Goal: Browse casually: Explore the website without a specific task or goal

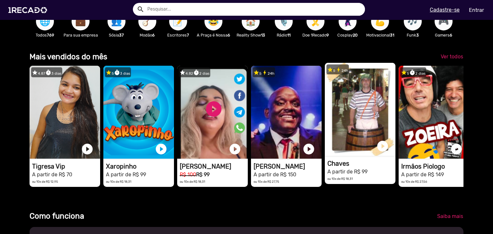
scroll to position [0, 488]
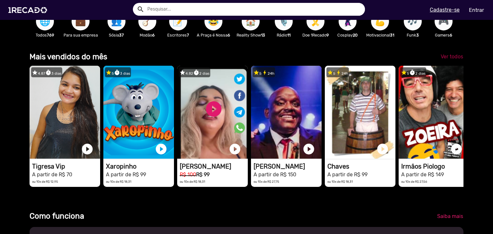
click at [441, 60] on span "Ver todos" at bounding box center [452, 57] width 22 height 6
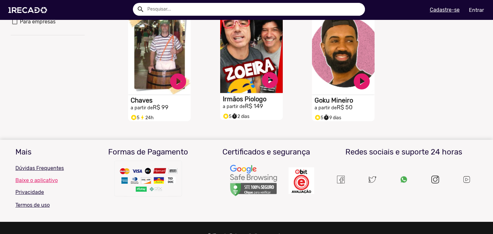
scroll to position [139, 0]
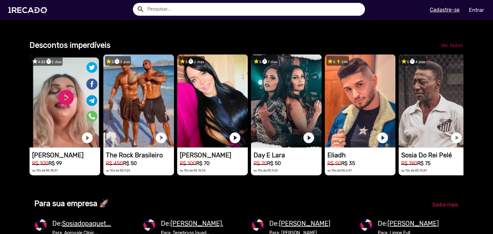
scroll to position [0, 974]
click at [448, 48] on span "Ver todos" at bounding box center [452, 45] width 22 height 6
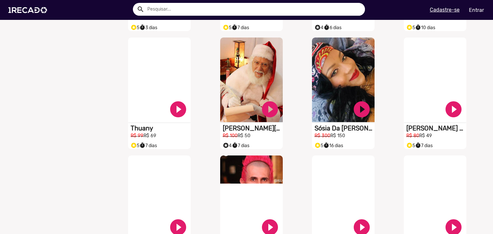
scroll to position [385, 0]
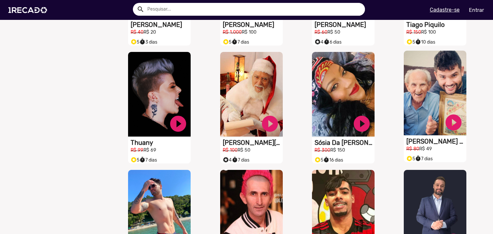
click at [427, 141] on div "S1RECADO vídeos dedicados para fãs e empresas play_circle_filled Caio E O Vovô …" at bounding box center [435, 102] width 63 height 102
click at [449, 125] on link "play_circle_filled" at bounding box center [453, 122] width 19 height 19
click at [450, 126] on link "pause_circle" at bounding box center [453, 122] width 19 height 19
click at [450, 126] on link "play_circle_filled" at bounding box center [453, 122] width 19 height 19
click at [450, 126] on link "pause_circle" at bounding box center [453, 122] width 19 height 19
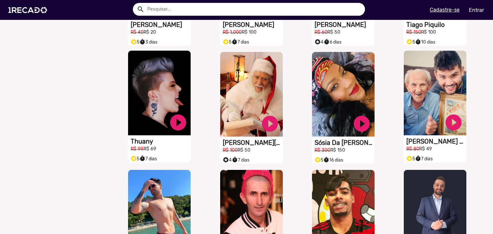
drag, startPoint x: 94, startPoint y: 143, endPoint x: 131, endPoint y: 142, distance: 37.3
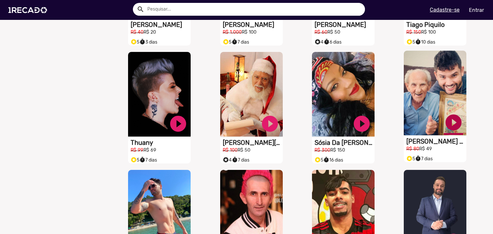
click at [448, 128] on link "play_circle_filled" at bounding box center [453, 122] width 19 height 19
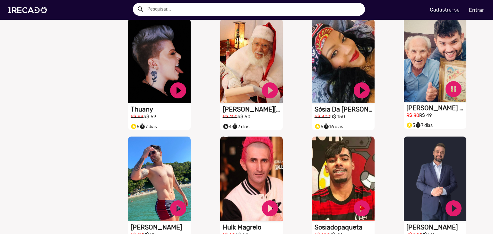
scroll to position [417, 0]
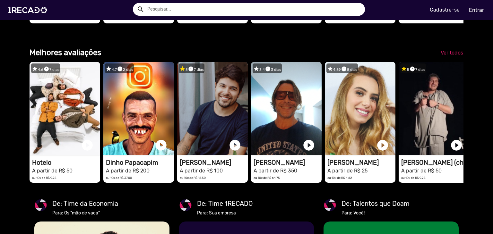
scroll to position [0, 976]
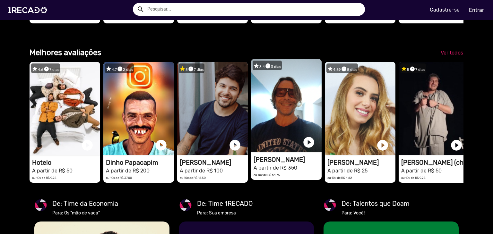
drag, startPoint x: 414, startPoint y: 142, endPoint x: 289, endPoint y: 123, distance: 127.0
click at [291, 124] on div "star 4.6 timer 7 dias 1RECADO vídeos dedicados para fãs e empresas play_circle_…" at bounding box center [247, 122] width 434 height 127
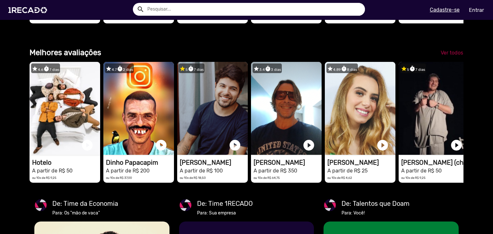
scroll to position [0, 1465]
click at [441, 56] on span "Ver todos" at bounding box center [452, 53] width 22 height 6
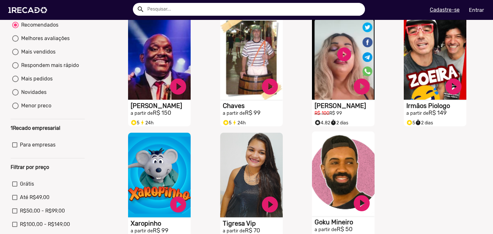
scroll to position [64, 0]
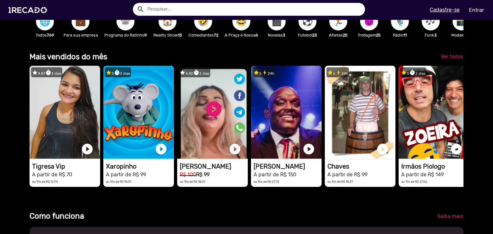
scroll to position [0, 488]
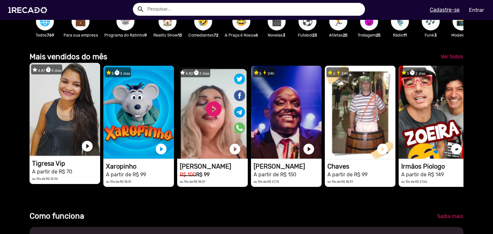
click at [46, 139] on video "1RECADO vídeos dedicados para fãs e empresas" at bounding box center [65, 109] width 71 height 93
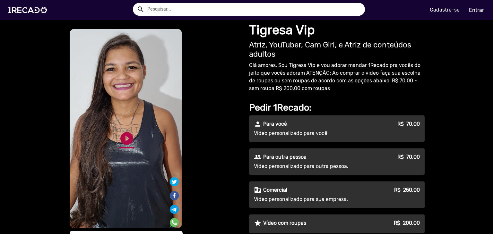
click at [129, 134] on link "play_circle_filled" at bounding box center [126, 138] width 15 height 15
click at [123, 140] on link "pause_circle" at bounding box center [126, 138] width 15 height 15
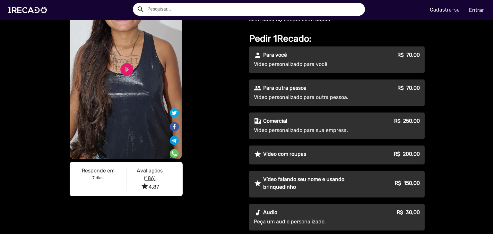
scroll to position [64, 0]
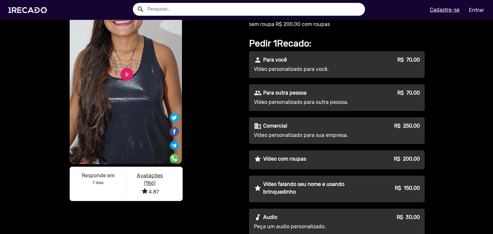
click at [304, 98] on div "people Para outra pessoa R$ 70,00 Vídeo personalizado para outra pessoa." at bounding box center [337, 97] width 176 height 27
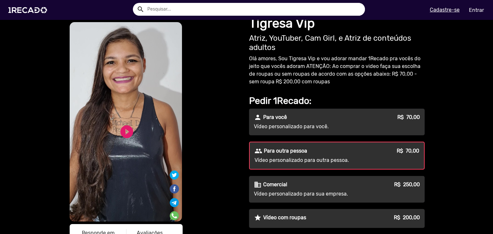
scroll to position [0, 0]
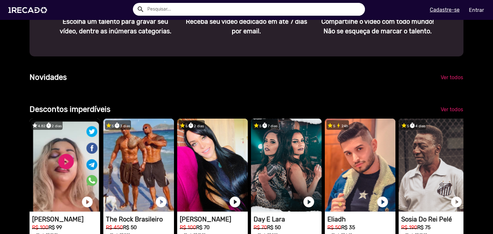
scroll to position [0, 488]
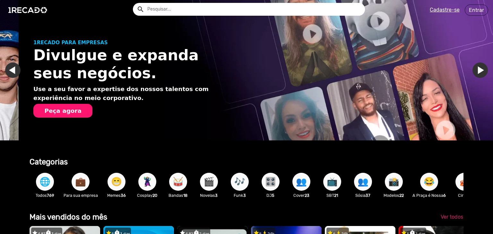
click at [211, 185] on span "🎬" at bounding box center [209, 182] width 11 height 18
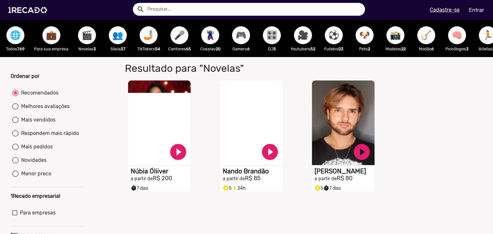
scroll to position [32, 0]
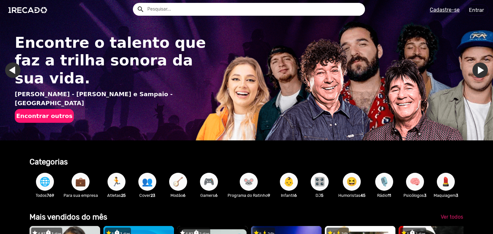
click at [204, 179] on span "🎮" at bounding box center [209, 182] width 11 height 18
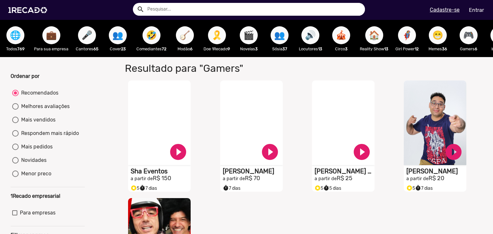
scroll to position [32, 0]
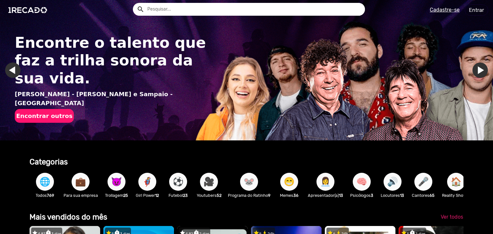
click at [423, 180] on span "🎤" at bounding box center [423, 182] width 11 height 18
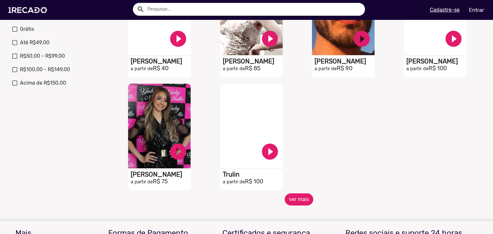
scroll to position [225, 0]
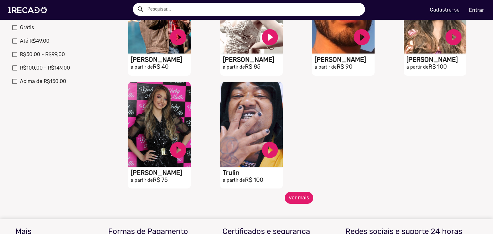
click at [294, 203] on button "ver mais" at bounding box center [299, 198] width 29 height 12
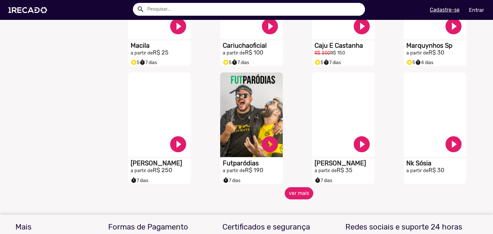
scroll to position [482, 0]
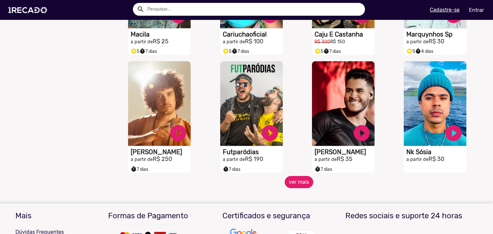
click at [290, 188] on button "ver mais" at bounding box center [299, 182] width 29 height 12
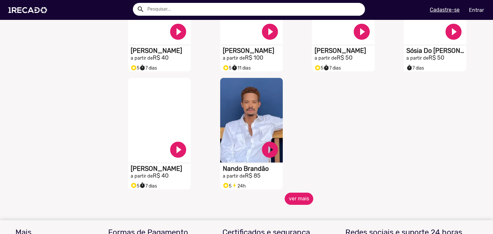
scroll to position [867, 0]
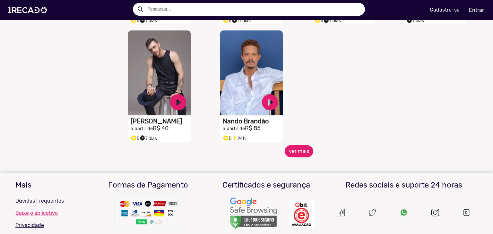
click at [293, 158] on button "ver mais" at bounding box center [299, 151] width 29 height 12
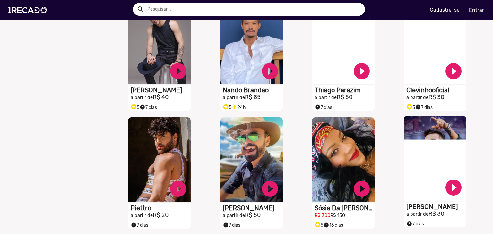
scroll to position [931, 0]
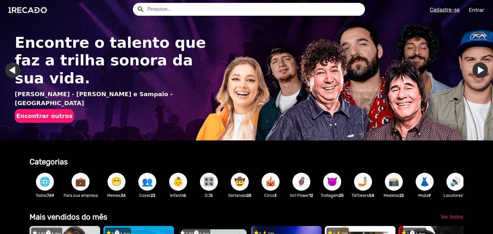
click at [388, 179] on span "📸" at bounding box center [393, 182] width 11 height 18
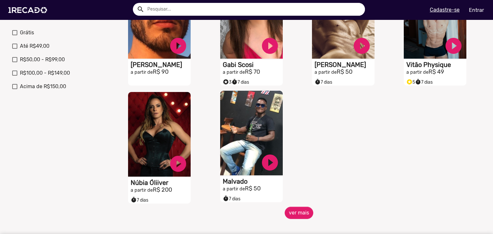
scroll to position [225, 0]
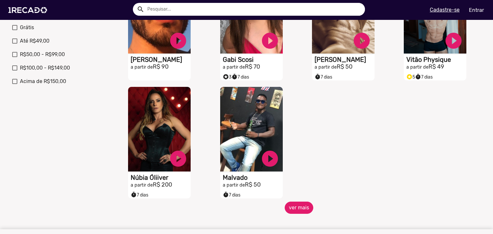
click at [303, 210] on button "ver mais" at bounding box center [299, 208] width 29 height 12
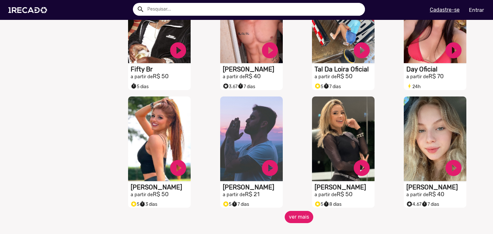
scroll to position [482, 0]
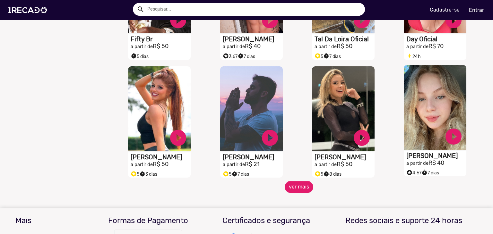
click at [420, 159] on h1 "[PERSON_NAME]" at bounding box center [436, 156] width 60 height 8
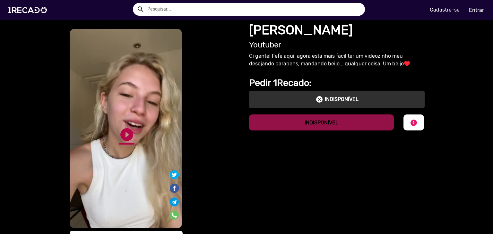
click at [119, 135] on link "play_circle_filled" at bounding box center [126, 134] width 15 height 15
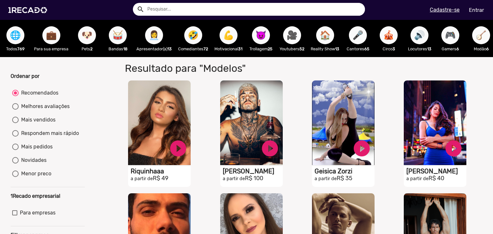
click at [291, 39] on span "🎥" at bounding box center [292, 35] width 11 height 18
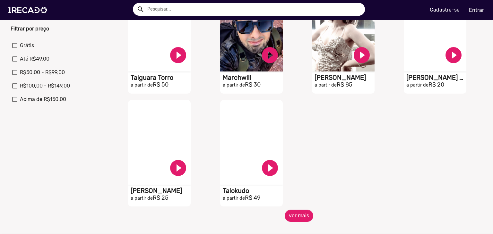
scroll to position [225, 0]
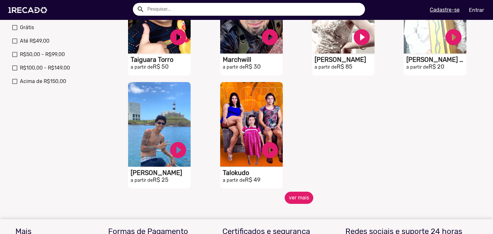
click at [294, 203] on button "ver mais" at bounding box center [299, 198] width 29 height 12
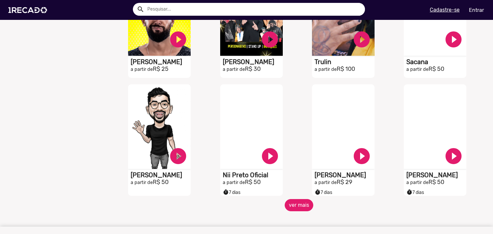
scroll to position [449, 0]
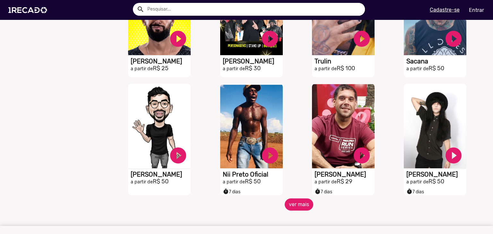
click at [295, 208] on button "ver mais" at bounding box center [299, 205] width 29 height 12
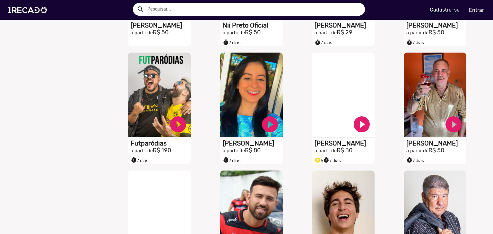
scroll to position [642, 0]
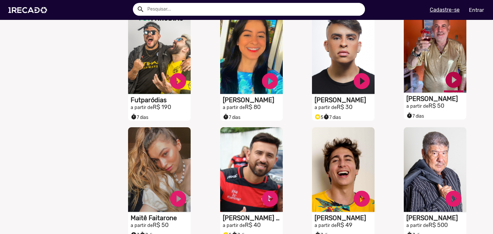
click at [444, 79] on link "play_circle_filled" at bounding box center [453, 79] width 19 height 19
click at [446, 82] on link "pause_circle" at bounding box center [453, 79] width 19 height 19
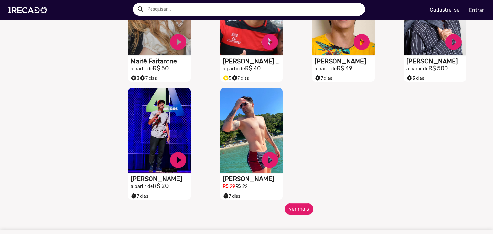
scroll to position [803, 0]
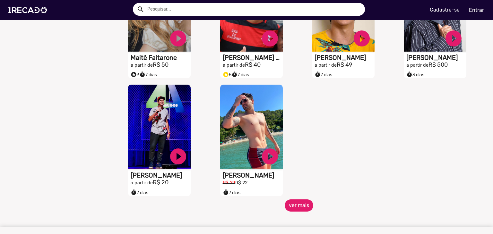
click at [296, 210] on button "ver mais" at bounding box center [299, 206] width 29 height 12
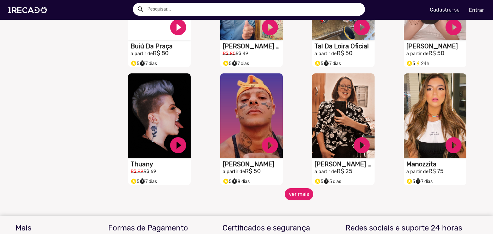
scroll to position [1060, 0]
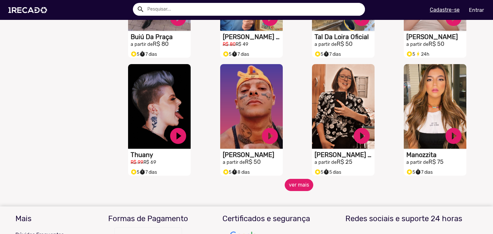
click at [290, 189] on button "ver mais" at bounding box center [299, 185] width 29 height 12
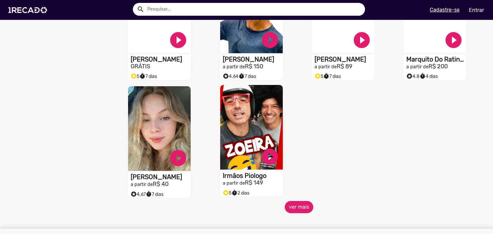
scroll to position [1413, 0]
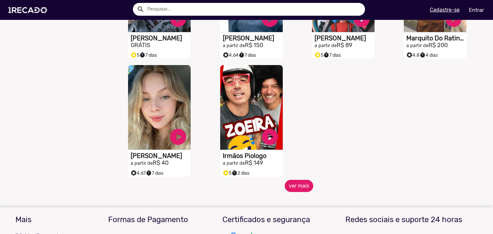
click at [301, 189] on button "ver mais" at bounding box center [299, 186] width 29 height 12
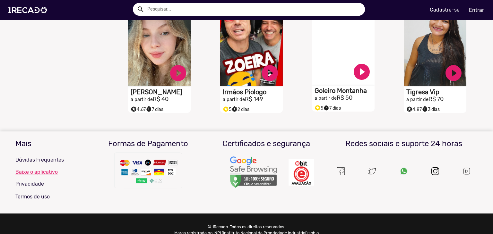
scroll to position [1477, 0]
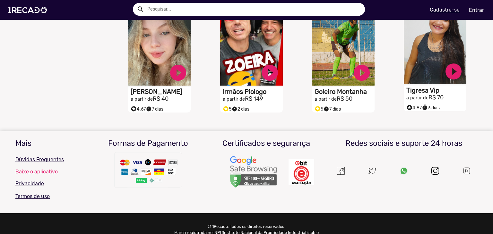
click at [418, 94] on h1 "Tigresa Vip" at bounding box center [436, 91] width 60 height 8
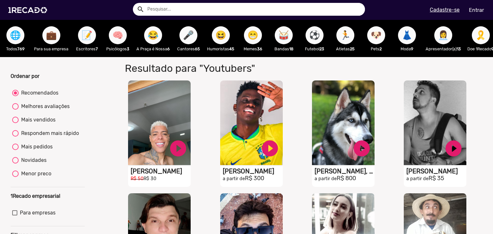
click at [294, 29] on div "🥁 Bandas 18" at bounding box center [283, 38] width 31 height 37
click at [289, 31] on span "🥁" at bounding box center [283, 35] width 11 height 18
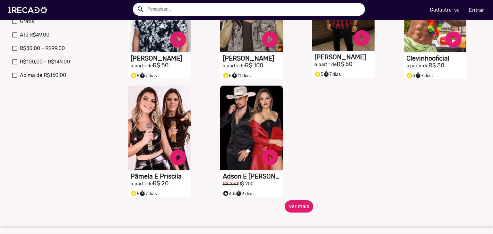
scroll to position [289, 0]
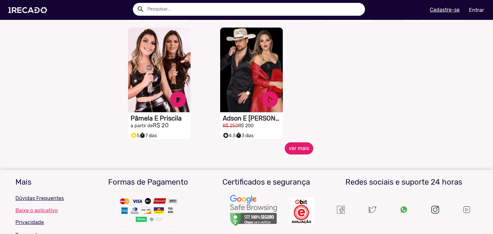
click at [289, 155] on button "ver mais" at bounding box center [299, 149] width 29 height 12
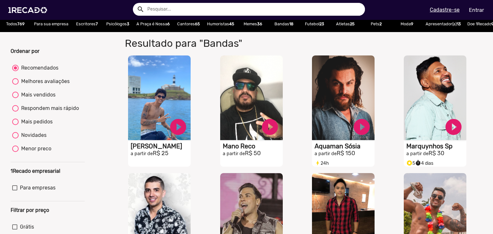
scroll to position [0, 0]
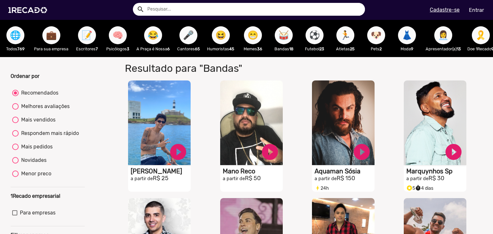
click at [262, 38] on button "😁" at bounding box center [253, 35] width 18 height 18
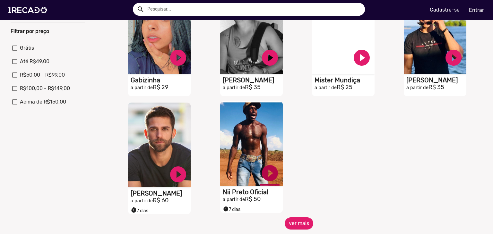
scroll to position [225, 0]
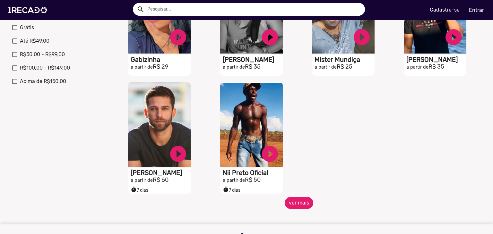
click at [295, 206] on button "ver mais" at bounding box center [299, 203] width 29 height 12
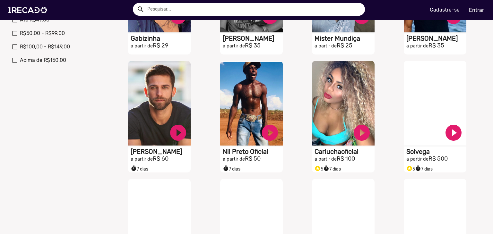
scroll to position [257, 0]
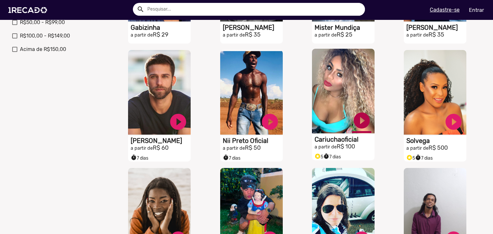
click at [357, 127] on link "play_circle_filled" at bounding box center [361, 120] width 19 height 19
click at [354, 125] on link "pause_circle" at bounding box center [361, 120] width 19 height 19
click at [339, 108] on video "S1RECADO vídeos dedicados para fãs e empresas" at bounding box center [343, 91] width 63 height 85
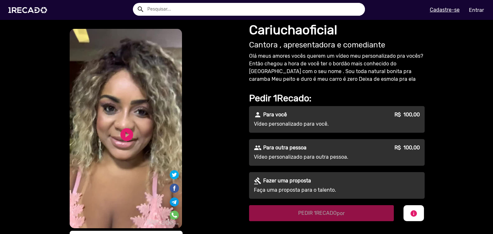
click at [368, 119] on div "person Para você R$ 100,00 Vídeo personalizado para você." at bounding box center [337, 119] width 176 height 27
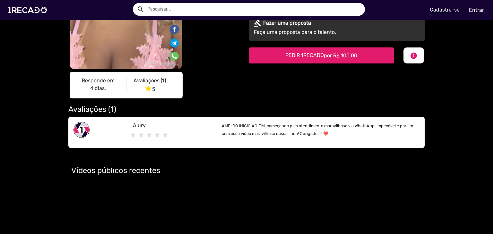
scroll to position [161, 0]
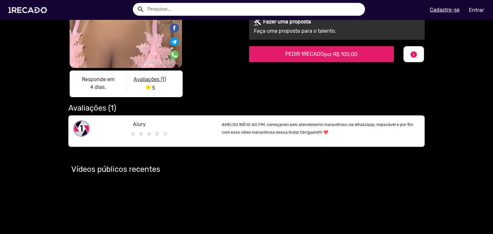
click at [149, 82] on u "Avaliações (1)" at bounding box center [150, 79] width 32 height 6
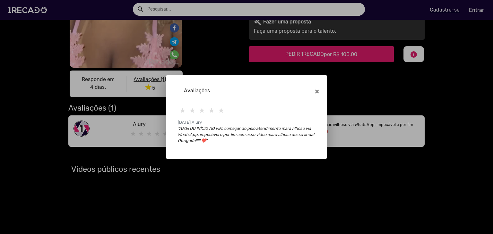
click at [149, 82] on div at bounding box center [246, 117] width 493 height 234
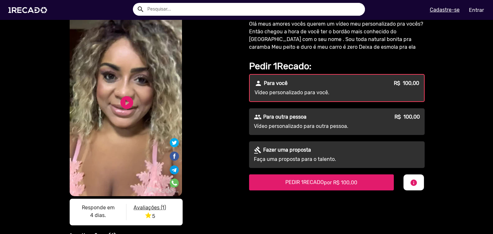
scroll to position [0, 0]
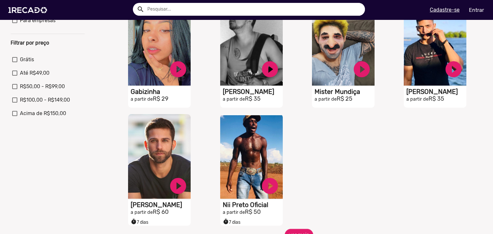
scroll to position [353, 0]
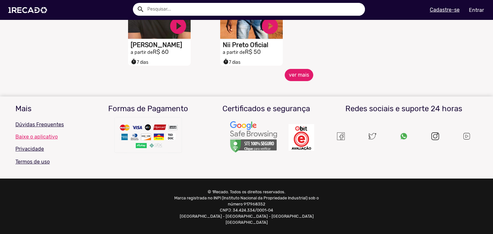
click at [301, 78] on button "ver mais" at bounding box center [299, 75] width 29 height 12
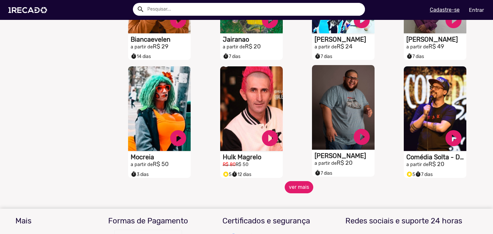
scroll to position [481, 0]
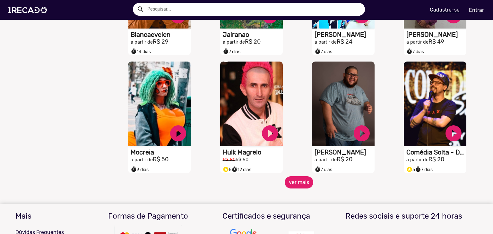
click at [302, 186] on button "ver mais" at bounding box center [299, 183] width 29 height 12
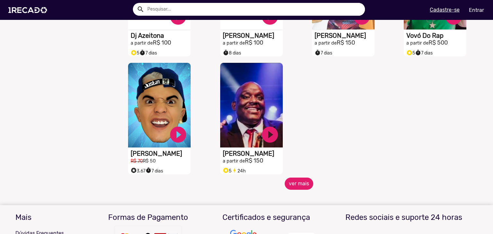
scroll to position [867, 0]
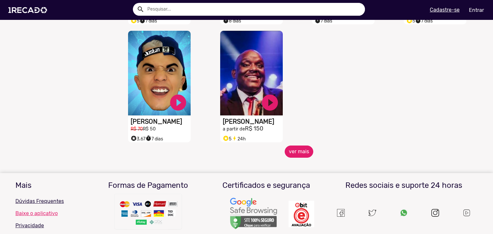
click at [301, 158] on button "ver mais" at bounding box center [299, 152] width 29 height 12
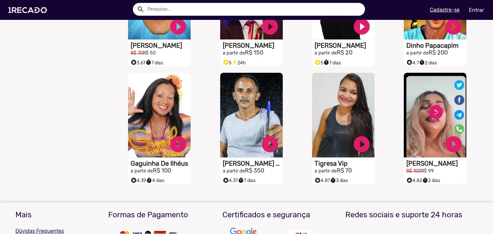
scroll to position [963, 0]
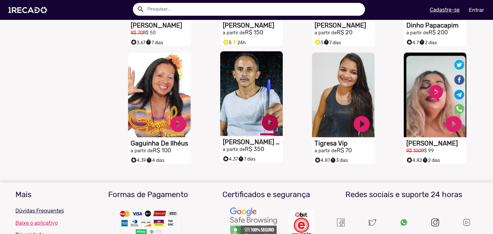
click at [262, 124] on link "play_circle_filled" at bounding box center [269, 122] width 19 height 19
click at [264, 128] on link "pause_circle" at bounding box center [269, 122] width 19 height 19
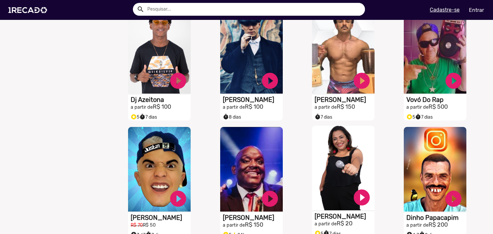
scroll to position [674, 0]
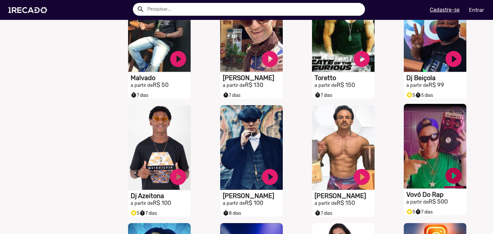
click at [452, 181] on link "play_circle_filled" at bounding box center [453, 175] width 19 height 19
click at [448, 177] on link "pause_circle" at bounding box center [453, 175] width 19 height 19
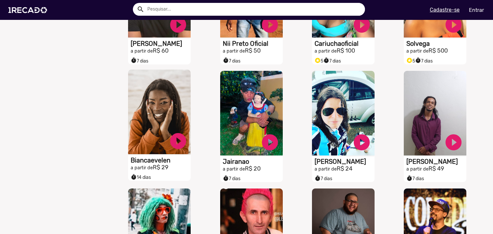
scroll to position [353, 0]
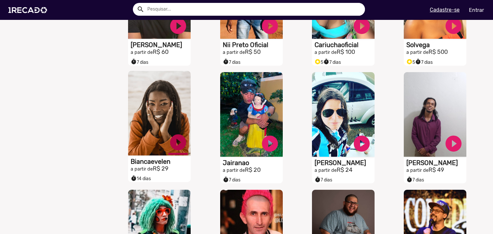
click at [173, 145] on link "play_circle_filled" at bounding box center [178, 142] width 19 height 19
click at [175, 146] on link "pause_circle" at bounding box center [178, 142] width 19 height 19
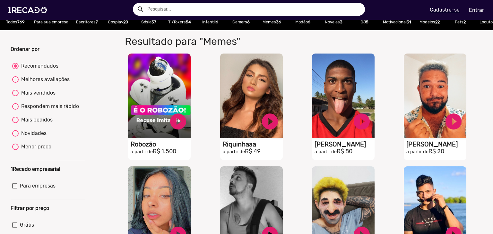
scroll to position [0, 0]
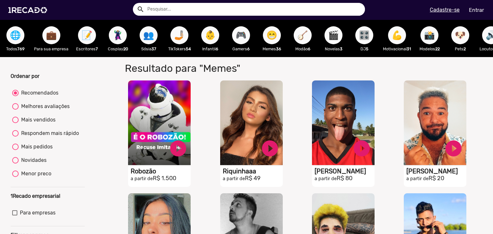
drag, startPoint x: 439, startPoint y: 38, endPoint x: 415, endPoint y: 39, distance: 23.2
click at [415, 39] on div "📸 Modelos 22" at bounding box center [429, 38] width 31 height 37
drag, startPoint x: 401, startPoint y: 38, endPoint x: 332, endPoint y: 31, distance: 69.1
click at [332, 31] on div "🌐 Todos 769 💼 Para sua empresa 📝 Escritores 7 🦹🏼‍♀️ Cosplay 20 👥 Sósia 37 🤳🏼 Ti…" at bounding box center [246, 38] width 493 height 37
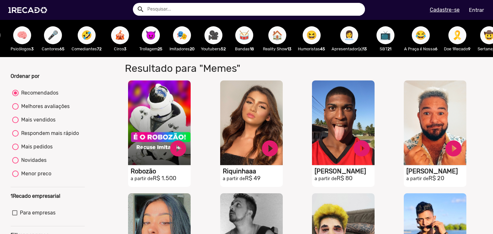
scroll to position [0, 787]
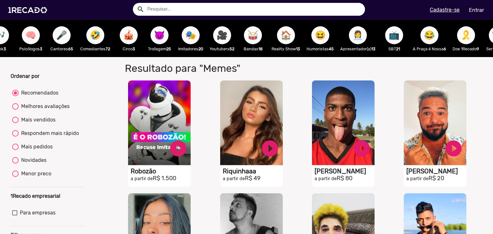
click at [363, 37] on span "👩‍💼" at bounding box center [358, 35] width 11 height 18
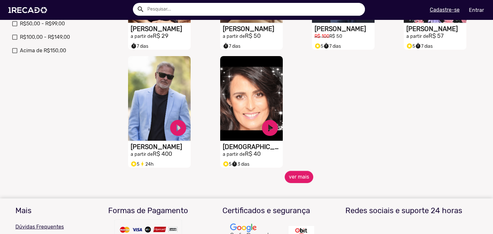
scroll to position [257, 0]
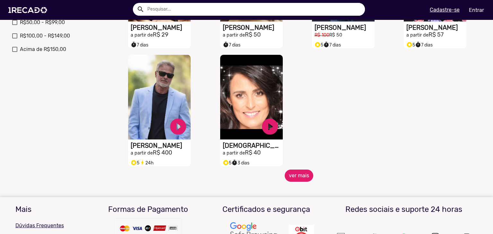
click at [294, 176] on button "ver mais" at bounding box center [299, 176] width 29 height 12
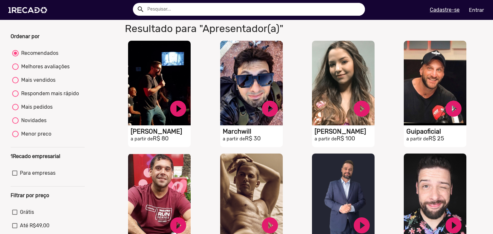
scroll to position [0, 0]
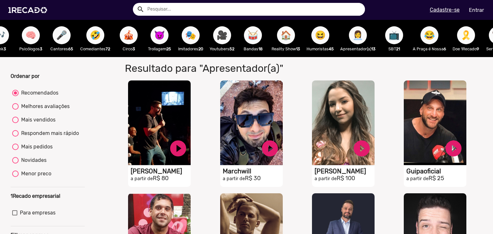
click at [287, 38] on span "🏠" at bounding box center [286, 35] width 11 height 18
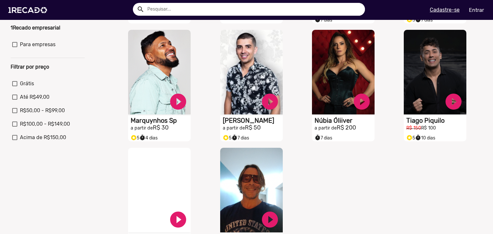
scroll to position [225, 0]
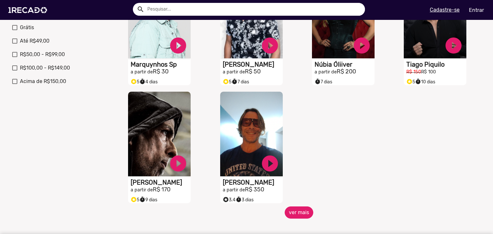
click at [294, 217] on button "ver mais" at bounding box center [299, 213] width 29 height 12
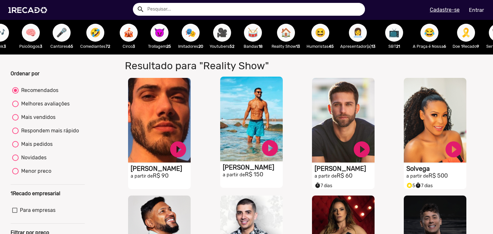
scroll to position [0, 0]
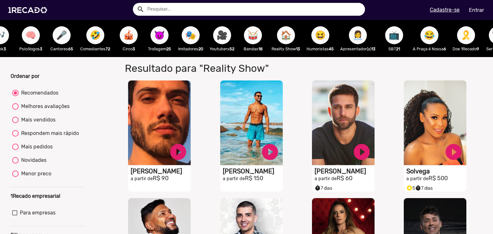
drag, startPoint x: 199, startPoint y: 40, endPoint x: 158, endPoint y: 40, distance: 40.8
click at [158, 35] on span "😈" at bounding box center [159, 35] width 11 height 18
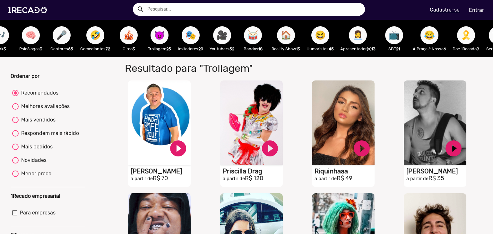
drag, startPoint x: 382, startPoint y: 63, endPoint x: 416, endPoint y: 60, distance: 33.9
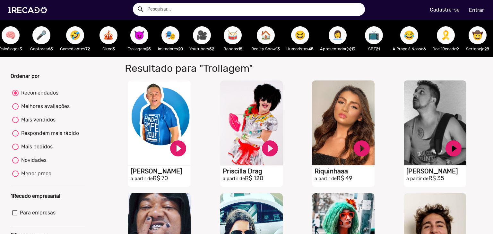
scroll to position [0, 822]
click at [444, 42] on span "🎗️" at bounding box center [446, 35] width 11 height 18
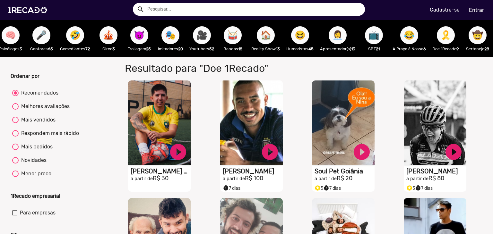
click at [369, 37] on span "📺" at bounding box center [374, 35] width 11 height 18
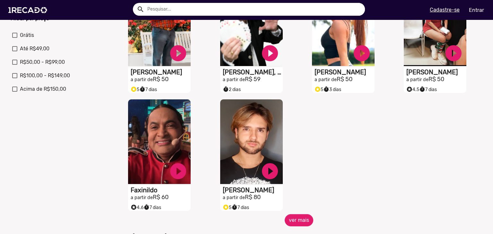
scroll to position [225, 0]
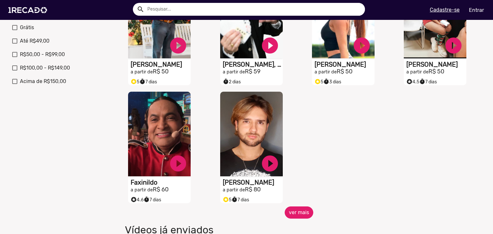
click at [298, 219] on button "ver mais" at bounding box center [299, 213] width 29 height 12
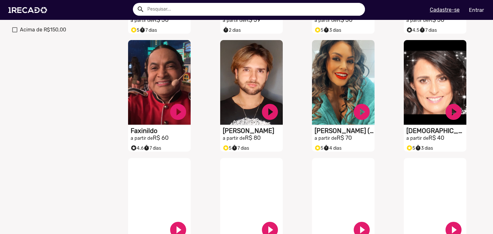
scroll to position [321, 0]
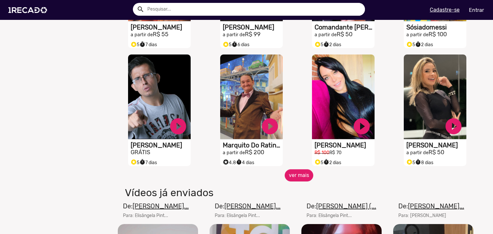
scroll to position [514, 0]
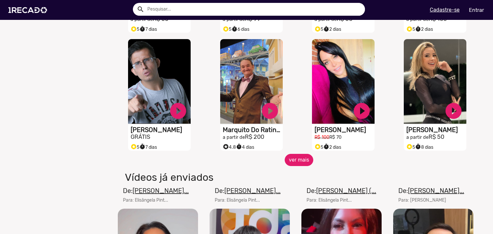
click at [293, 165] on button "ver mais" at bounding box center [299, 160] width 29 height 12
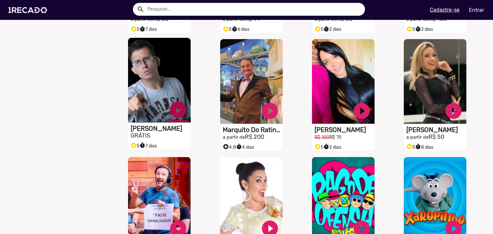
click at [172, 116] on link "play_circle_filled" at bounding box center [178, 109] width 19 height 19
click at [176, 115] on link "pause_circle" at bounding box center [178, 109] width 19 height 19
click at [176, 115] on link "play_circle_filled" at bounding box center [178, 109] width 19 height 19
click at [169, 91] on video "S1RECADO vídeos dedicados para fãs e empresas" at bounding box center [159, 80] width 63 height 85
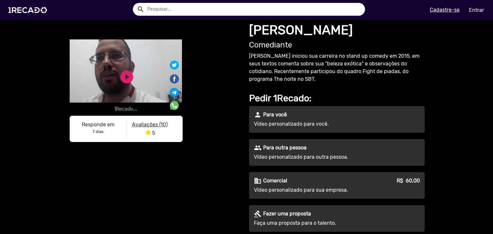
click at [308, 156] on p "Vídeo personalizado para outra pessoa." at bounding box center [312, 157] width 116 height 8
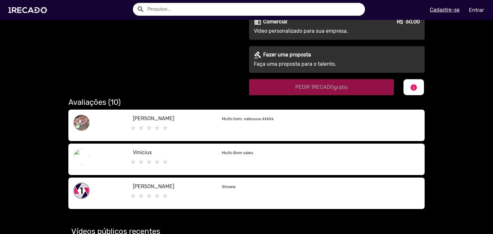
scroll to position [96, 0]
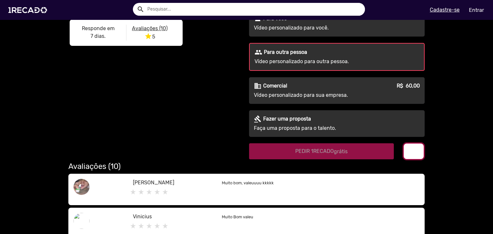
click at [419, 153] on button "info" at bounding box center [414, 152] width 21 height 16
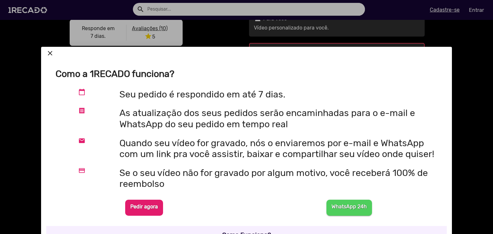
click at [145, 203] on p "Pedir agora" at bounding box center [144, 207] width 28 height 12
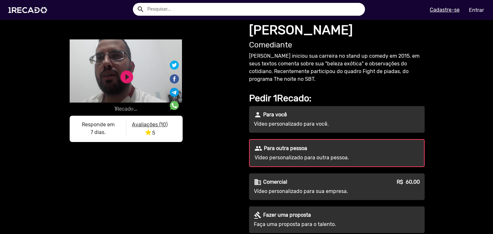
scroll to position [0, 0]
click at [157, 124] on u "Avaliações (10)" at bounding box center [150, 125] width 36 height 6
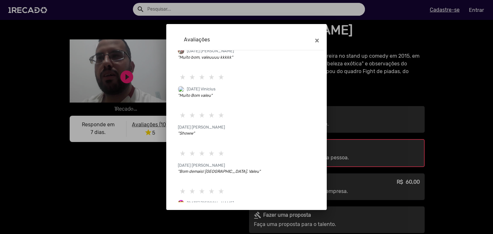
scroll to position [51, 0]
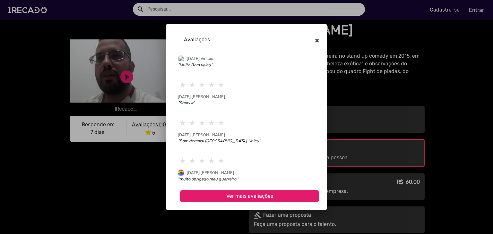
click at [314, 40] on button "×" at bounding box center [317, 40] width 14 height 18
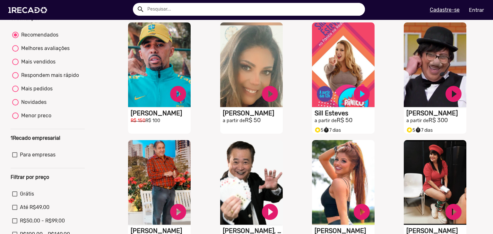
scroll to position [96, 0]
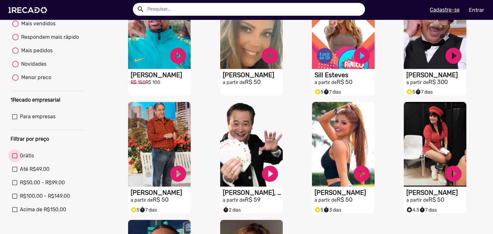
click at [26, 157] on span "Grátis" at bounding box center [27, 156] width 14 height 8
click at [15, 159] on input "Grátis" at bounding box center [14, 159] width 0 height 0
checkbox input "true"
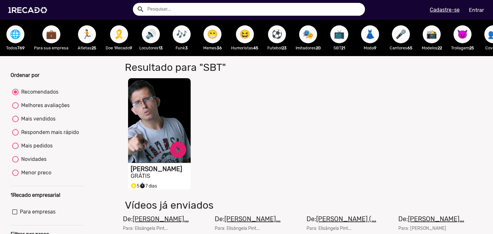
scroll to position [0, 0]
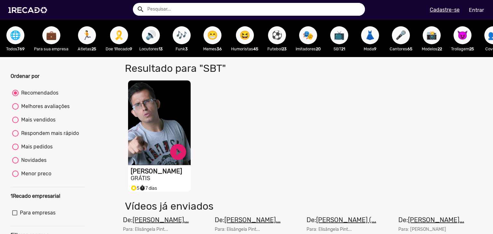
click at [17, 41] on span "🌐" at bounding box center [15, 35] width 11 height 18
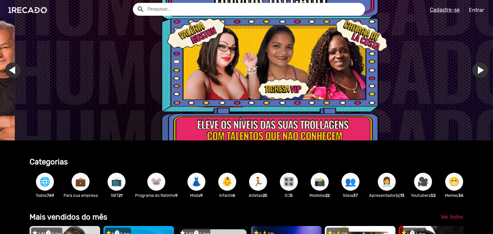
click at [152, 4] on input "text" at bounding box center [254, 9] width 223 height 13
type input "grátis"
click at [135, 3] on button "search" at bounding box center [140, 8] width 11 height 11
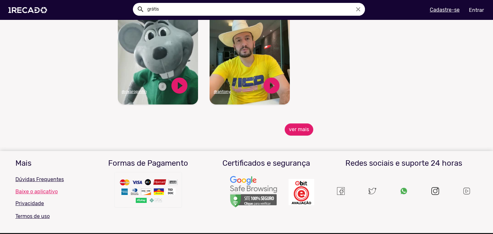
scroll to position [540, 0]
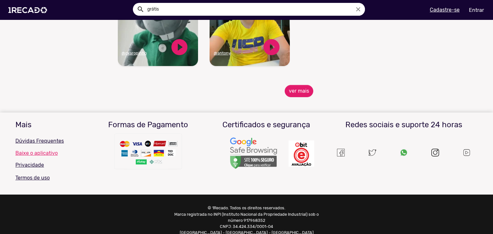
click at [406, 87] on div at bounding box center [246, 117] width 493 height 234
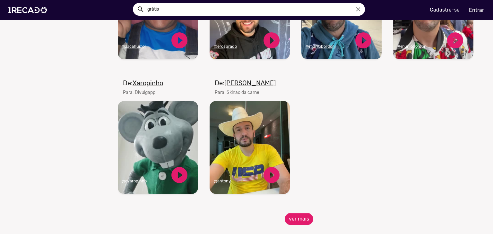
scroll to position [412, 0]
drag, startPoint x: 2, startPoint y: 193, endPoint x: 9, endPoint y: 189, distance: 7.8
click at [294, 222] on button "ver mais" at bounding box center [299, 220] width 29 height 12
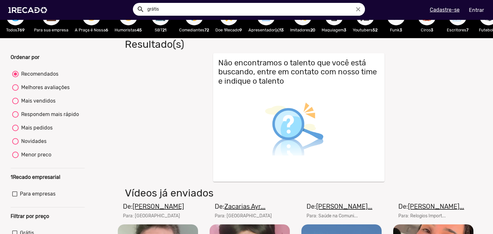
scroll to position [0, 0]
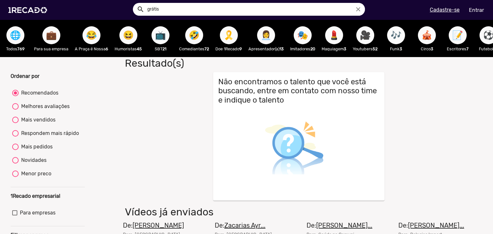
click at [336, 36] on span "💄" at bounding box center [334, 35] width 11 height 18
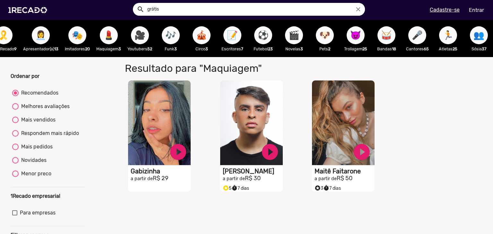
scroll to position [0, 222]
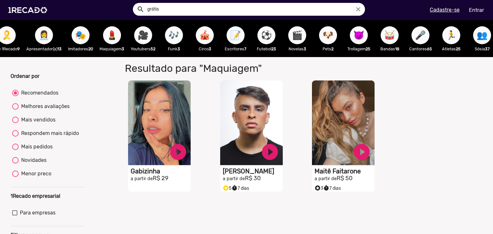
click at [239, 29] on span "📝" at bounding box center [235, 35] width 11 height 18
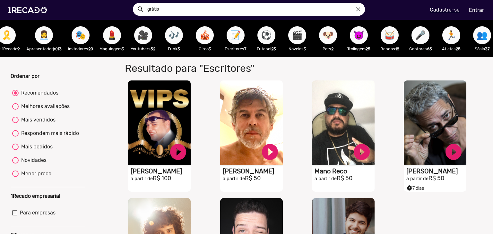
drag, startPoint x: 190, startPoint y: 55, endPoint x: 236, endPoint y: 59, distance: 46.5
click at [236, 57] on div "🌐 Todos 769 💼 Para sua empresa 😂 A Praça é Nossa 6 😆 Humoristas 45 📺 SBT 21 🤣 C…" at bounding box center [246, 38] width 493 height 37
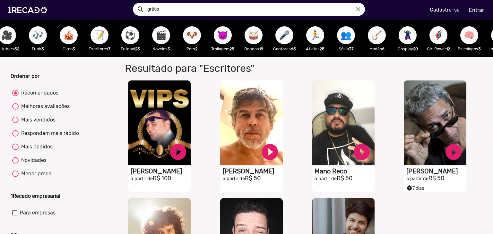
scroll to position [0, 383]
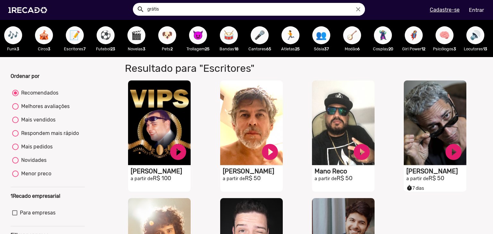
click at [388, 41] on span "🦹🏼‍♀️" at bounding box center [383, 35] width 11 height 18
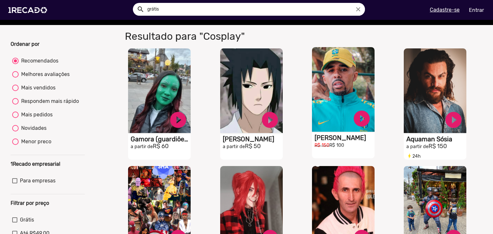
scroll to position [64, 0]
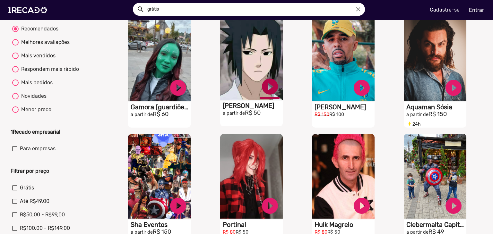
click at [262, 92] on link "play_circle_filled" at bounding box center [269, 86] width 19 height 19
click at [266, 92] on link "pause_circle" at bounding box center [269, 86] width 19 height 19
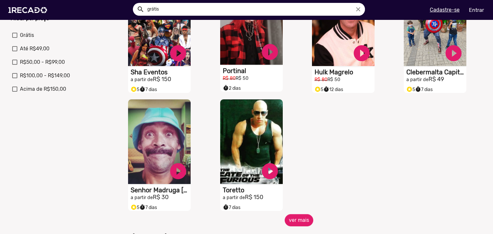
scroll to position [225, 0]
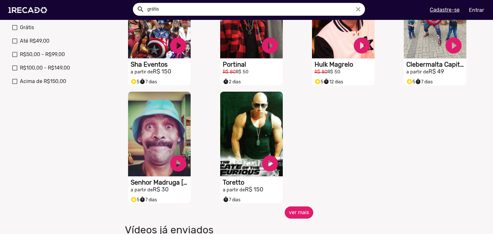
click at [298, 218] on button "ver mais" at bounding box center [299, 213] width 29 height 12
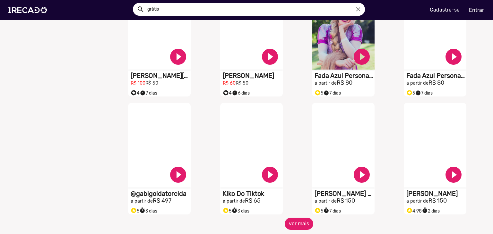
scroll to position [482, 0]
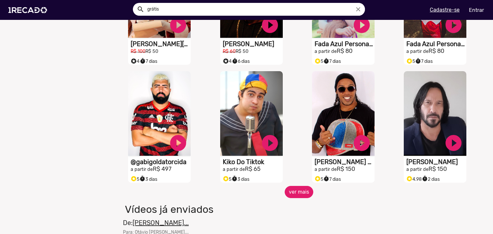
click at [290, 196] on button "ver mais" at bounding box center [299, 192] width 29 height 12
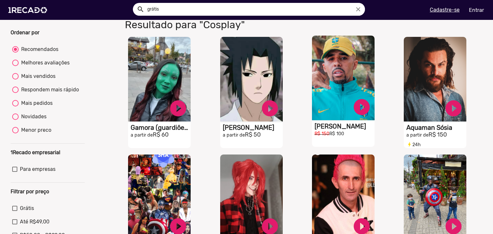
scroll to position [0, 0]
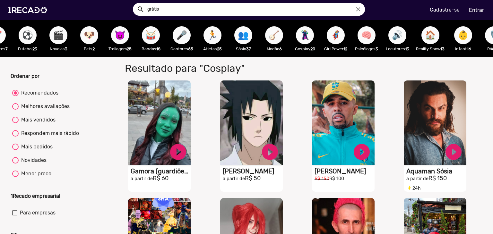
click at [372, 38] on span "🧠" at bounding box center [366, 35] width 11 height 18
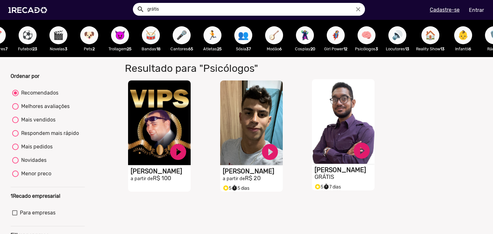
click at [333, 147] on video "S1RECADO vídeos dedicados para fãs e empresas" at bounding box center [343, 121] width 63 height 85
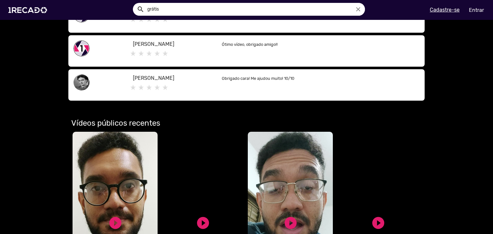
scroll to position [225, 0]
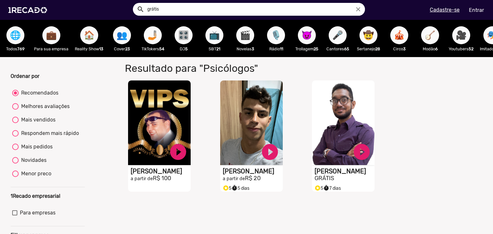
click at [150, 37] on span "🤳🏼" at bounding box center [152, 35] width 11 height 18
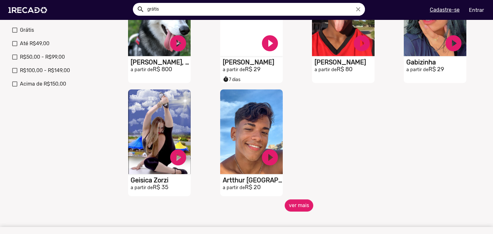
scroll to position [257, 0]
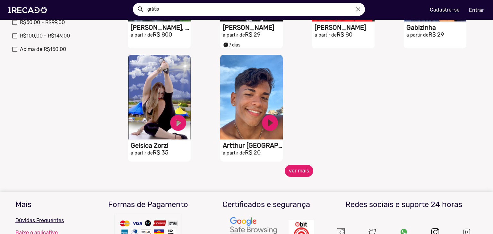
click at [301, 176] on button "ver mais" at bounding box center [299, 171] width 29 height 12
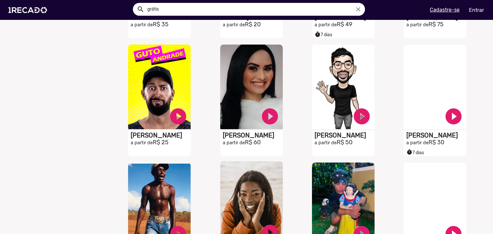
scroll to position [482, 0]
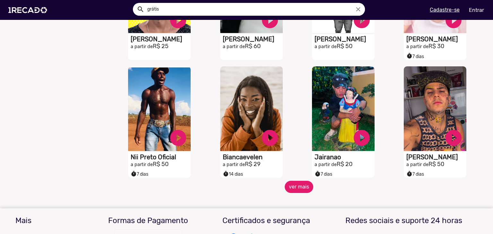
click at [295, 193] on button "ver mais" at bounding box center [299, 187] width 29 height 12
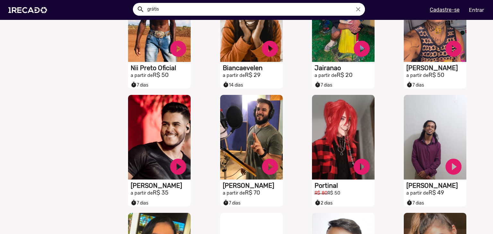
scroll to position [578, 0]
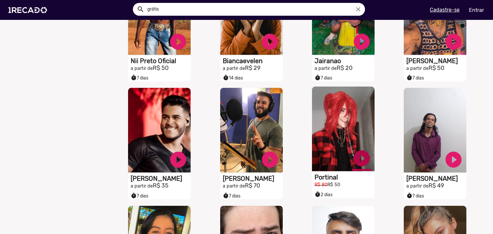
click at [357, 165] on link "play_circle_filled" at bounding box center [361, 158] width 19 height 19
click at [357, 164] on link "pause_circle" at bounding box center [361, 158] width 19 height 19
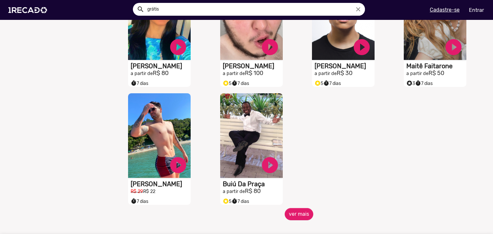
scroll to position [835, 0]
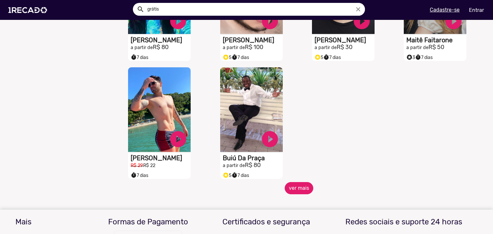
click at [307, 188] on button "ver mais" at bounding box center [299, 188] width 29 height 12
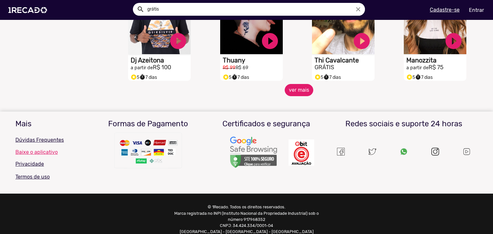
scroll to position [1183, 0]
